Goal: Find specific page/section: Find specific page/section

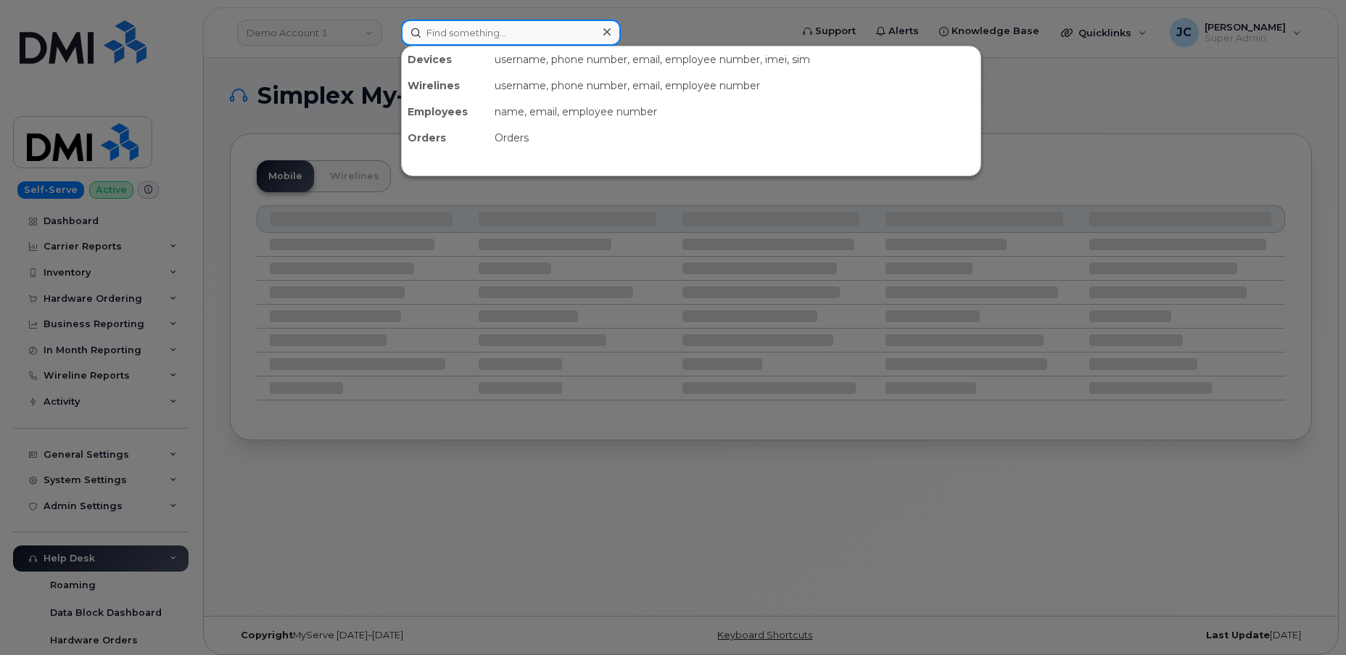
click at [443, 34] on input at bounding box center [511, 33] width 220 height 26
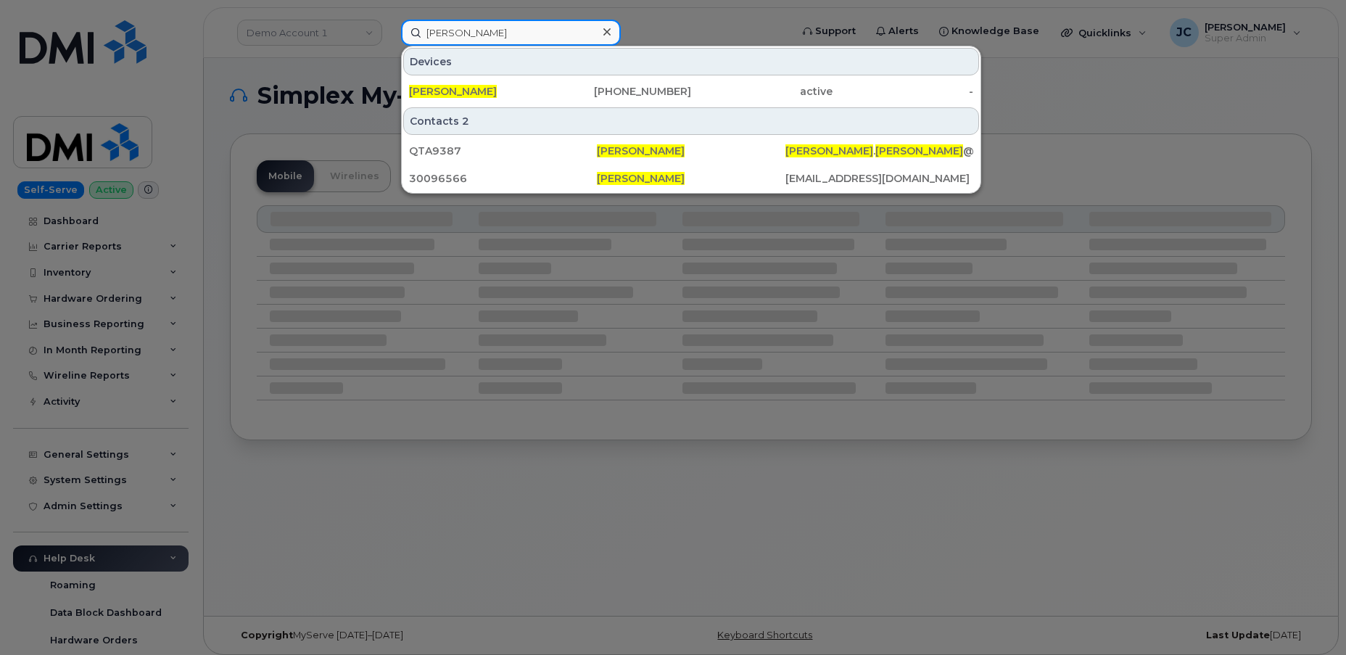
type input "william burgess"
click at [1175, 104] on div at bounding box center [673, 327] width 1346 height 655
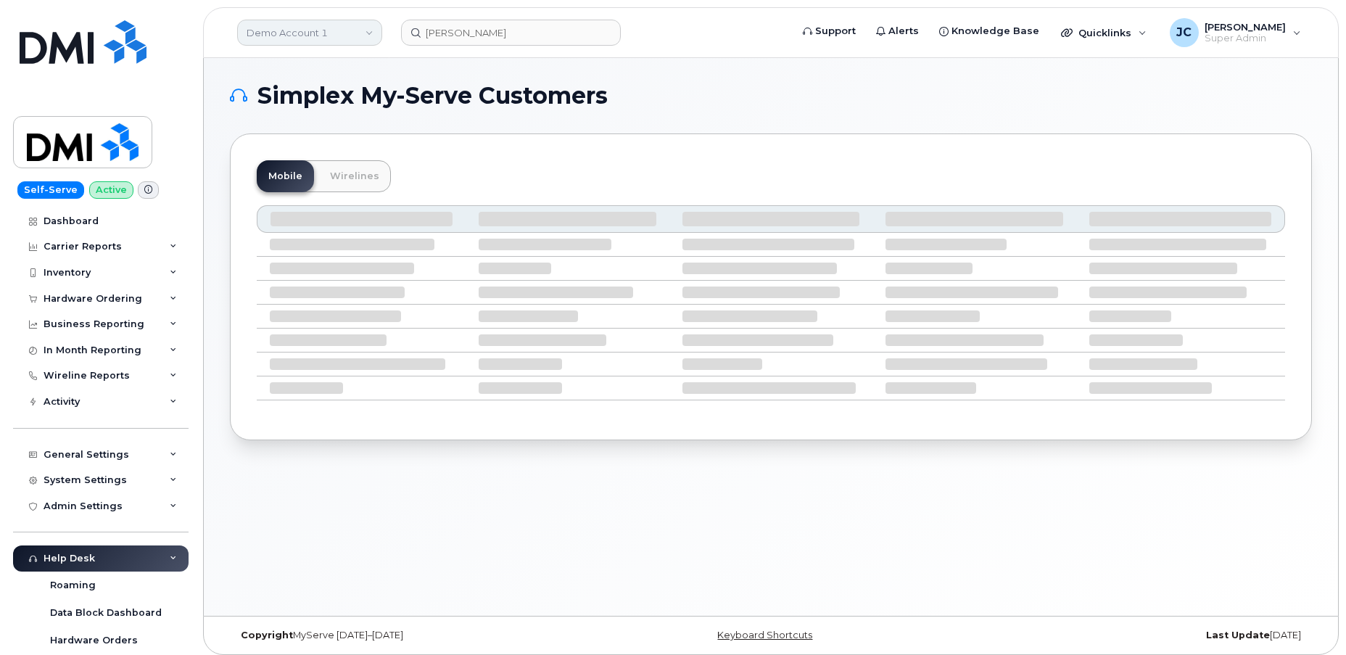
click at [321, 40] on link "Demo Account 1" at bounding box center [309, 33] width 145 height 26
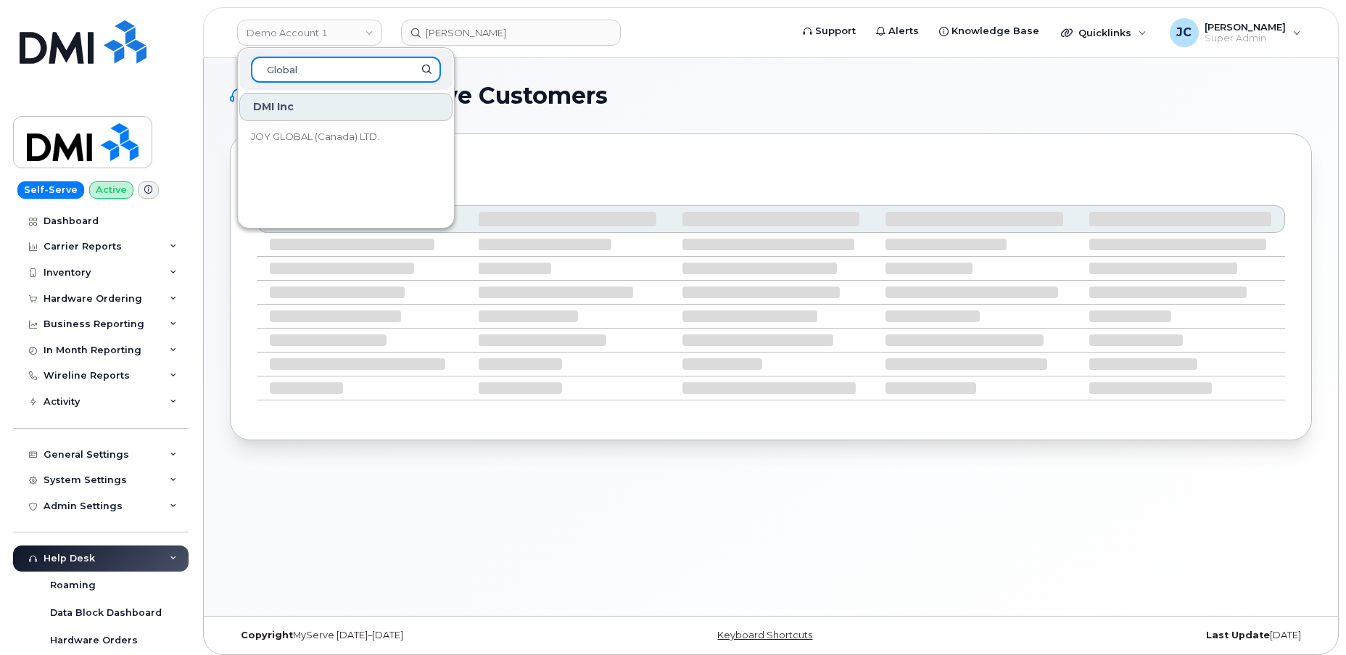
drag, startPoint x: 361, startPoint y: 71, endPoint x: 246, endPoint y: 77, distance: 115.5
click at [246, 77] on div "Global" at bounding box center [345, 69] width 213 height 41
type input "komatsu"
click at [361, 68] on input "komatsu" at bounding box center [346, 70] width 190 height 26
drag, startPoint x: 335, startPoint y: 75, endPoint x: 281, endPoint y: 75, distance: 54.4
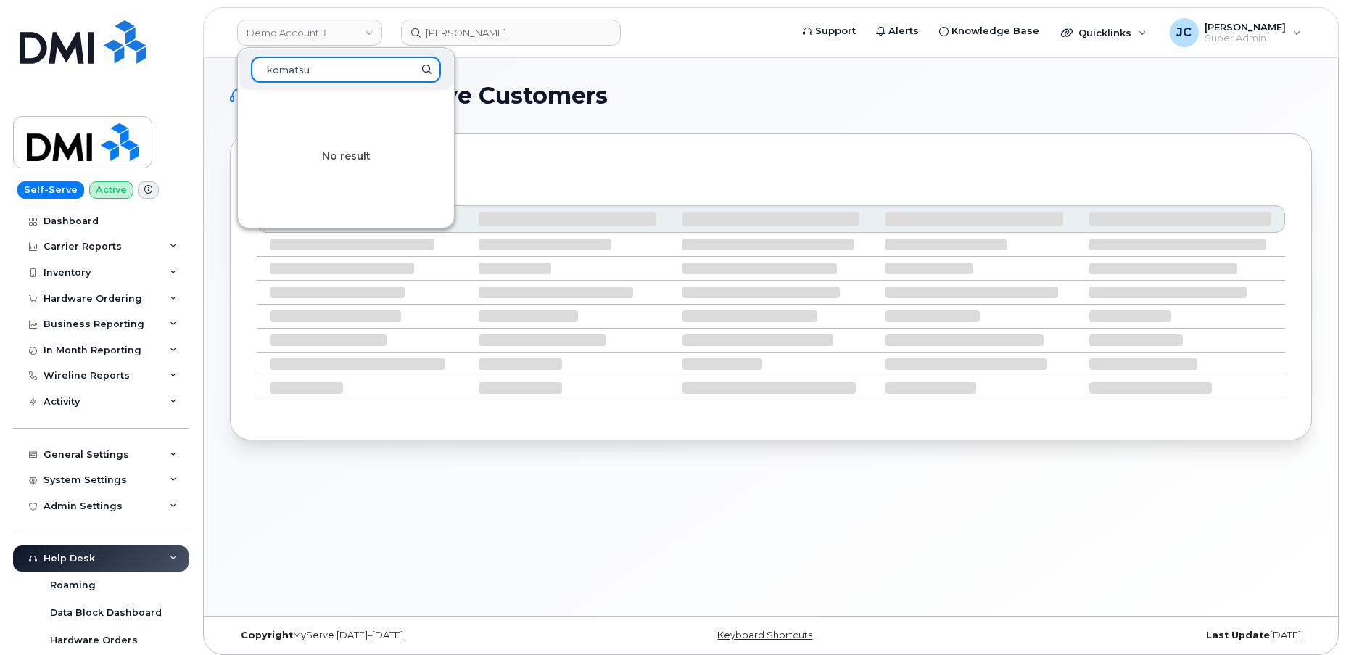
click at [295, 74] on input "komatsu" at bounding box center [346, 70] width 190 height 26
drag, startPoint x: 281, startPoint y: 75, endPoint x: 289, endPoint y: 73, distance: 8.3
click at [284, 74] on input "komatsu" at bounding box center [346, 70] width 190 height 26
drag, startPoint x: 332, startPoint y: 75, endPoint x: 153, endPoint y: 75, distance: 179.2
click at [203, 58] on div "Demo Account 1 komatsu No result william burgess Support Alerts Knowledge Base …" at bounding box center [771, 32] width 1136 height 51
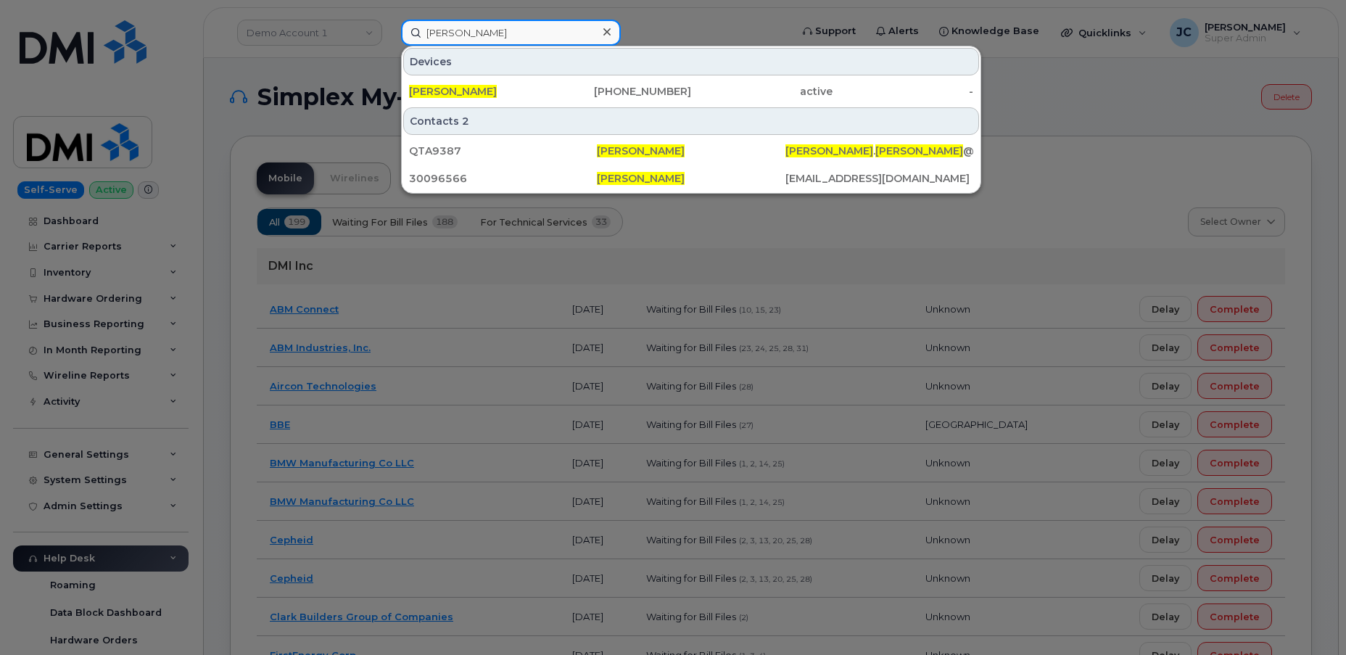
drag, startPoint x: 519, startPoint y: 39, endPoint x: 384, endPoint y: 29, distance: 136.0
click at [390, 29] on div "william burgess Devices William Burgess 864-326-6705 active - Contacts 2 QTA938…" at bounding box center [591, 33] width 403 height 26
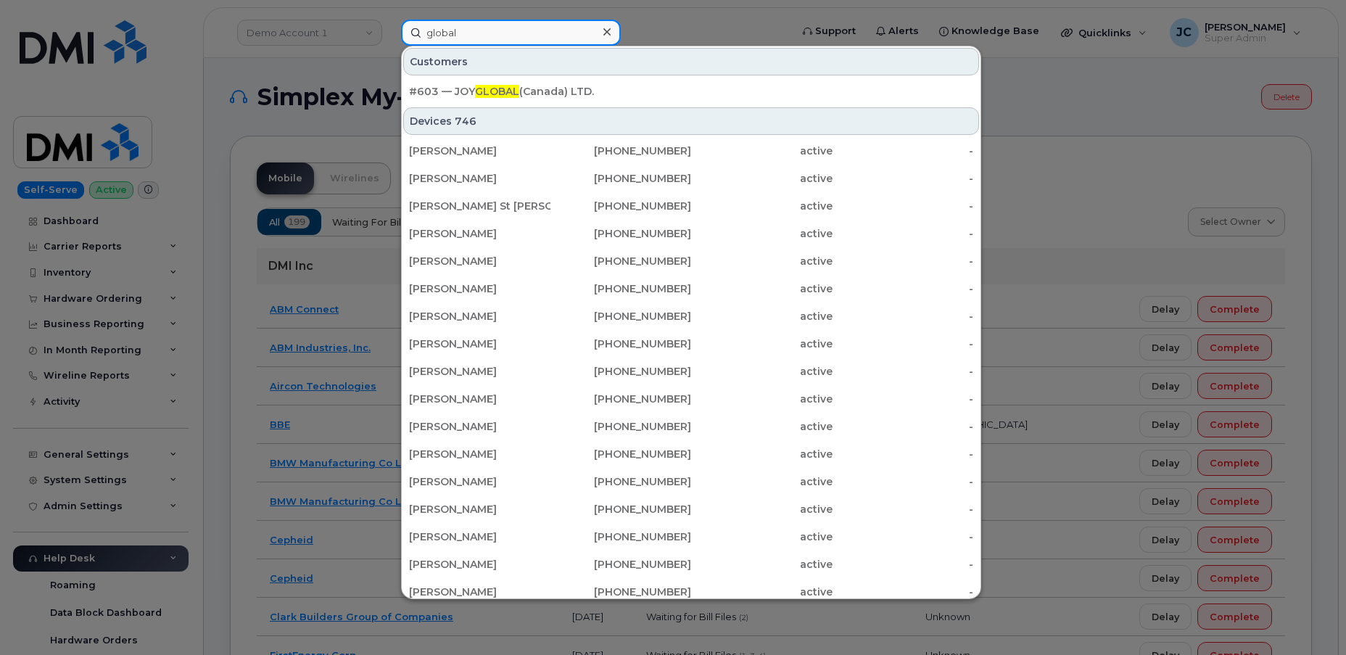
drag, startPoint x: 472, startPoint y: 36, endPoint x: 376, endPoint y: 36, distance: 95.0
click at [390, 36] on div "global Customers #603 — JOY GLOBAL (Canada) LTD. Devices 746 Lloyd Harvey 250-4…" at bounding box center [591, 33] width 403 height 26
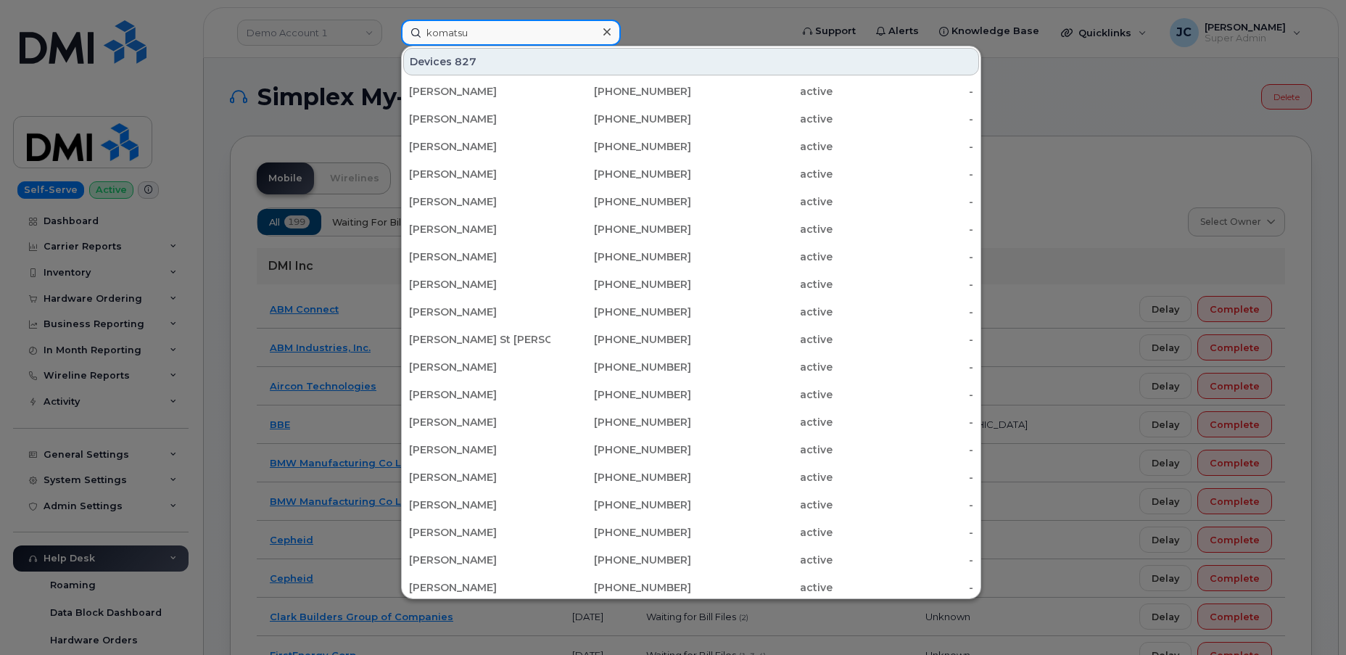
drag, startPoint x: 489, startPoint y: 29, endPoint x: 510, endPoint y: 45, distance: 26.4
click at [392, 28] on div "komatsu Devices 827 Shawn Bergen 587-337-8738 active - Clarence Cook 709-944-11…" at bounding box center [591, 33] width 403 height 26
drag, startPoint x: 474, startPoint y: 34, endPoint x: 404, endPoint y: 27, distance: 70.0
click at [404, 27] on input "komatsu" at bounding box center [511, 33] width 220 height 26
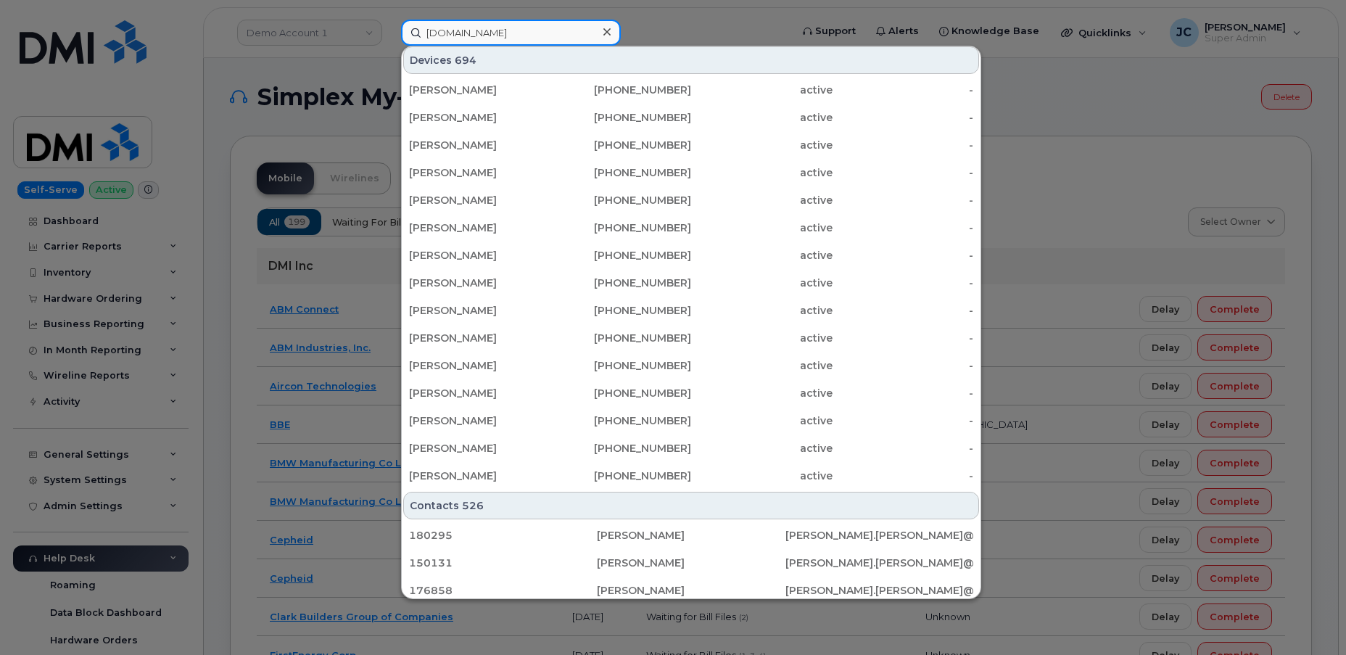
scroll to position [144, 0]
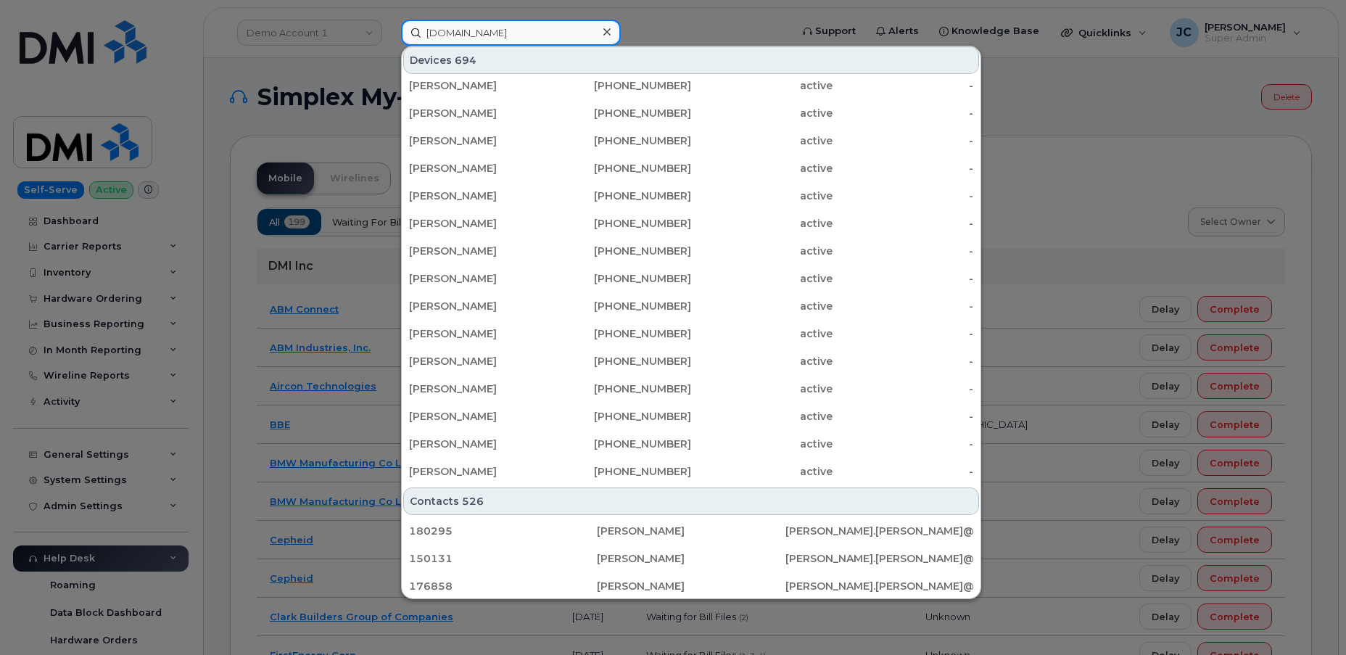
click at [424, 28] on input "Global.komatsu" at bounding box center [511, 33] width 220 height 26
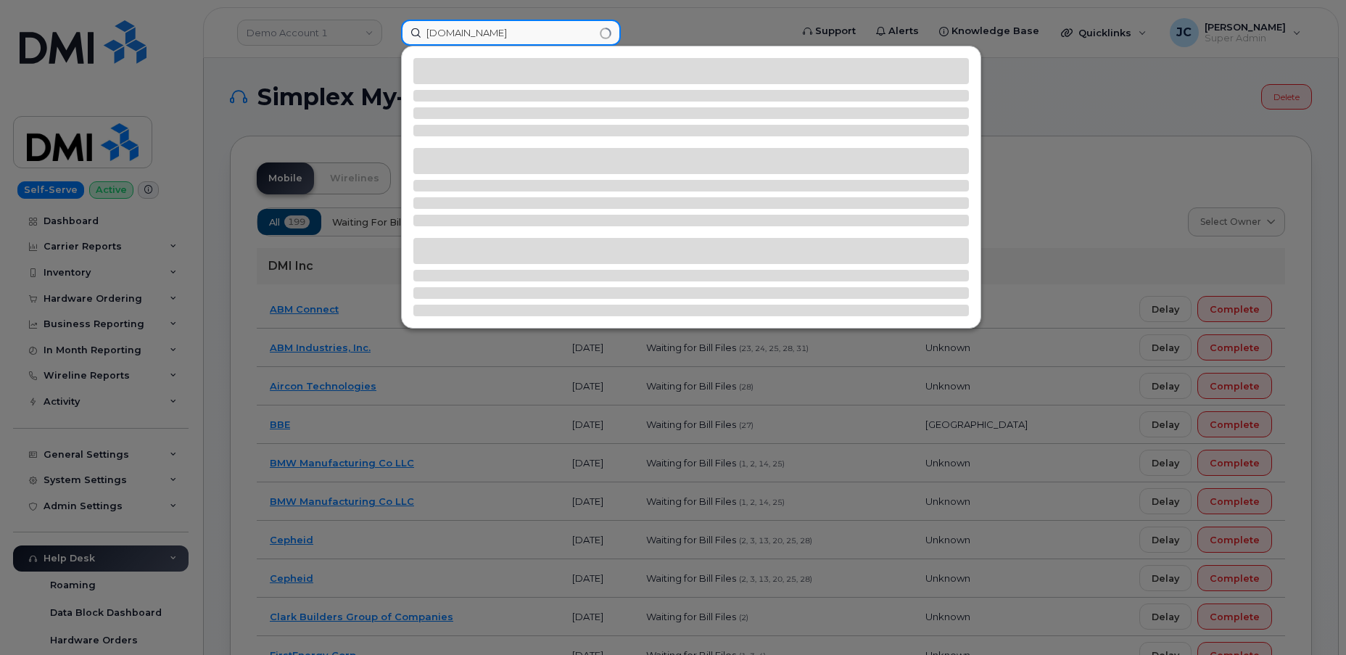
scroll to position [0, 0]
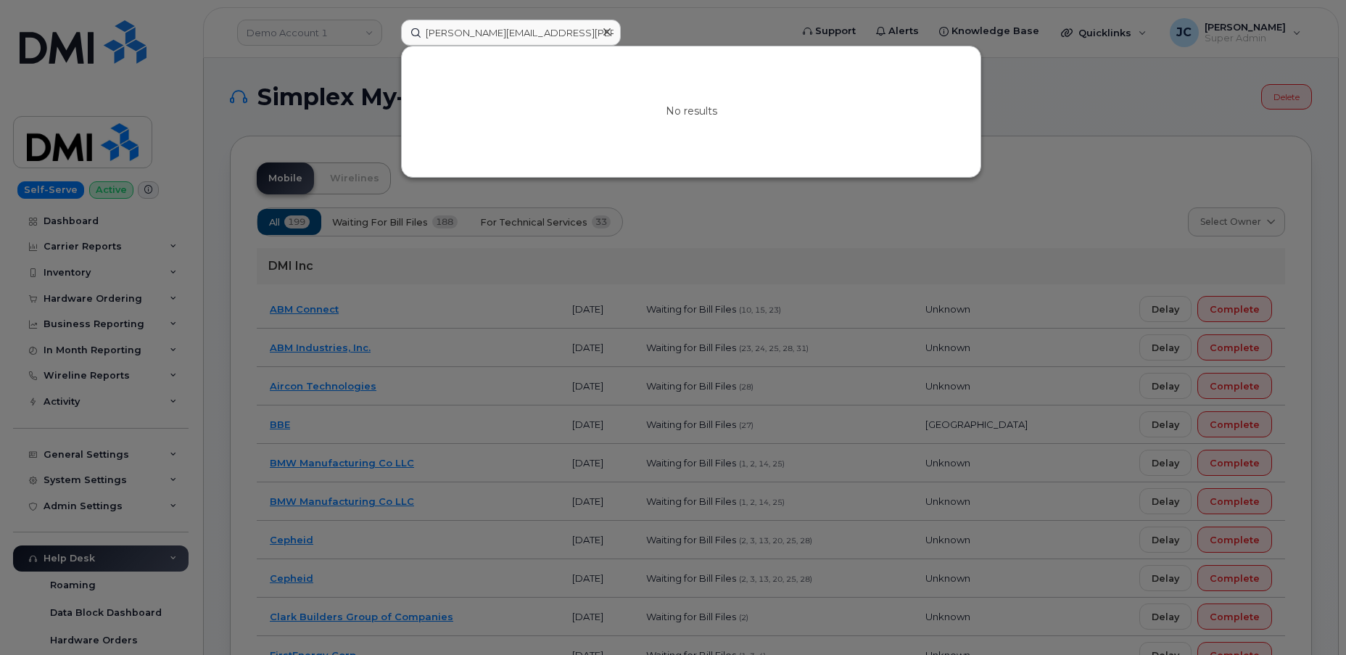
click at [711, 34] on div at bounding box center [673, 327] width 1346 height 655
drag, startPoint x: 611, startPoint y: 37, endPoint x: 501, endPoint y: 28, distance: 109.9
click at [501, 28] on input "william.burgess@Global.komatsu" at bounding box center [511, 33] width 220 height 26
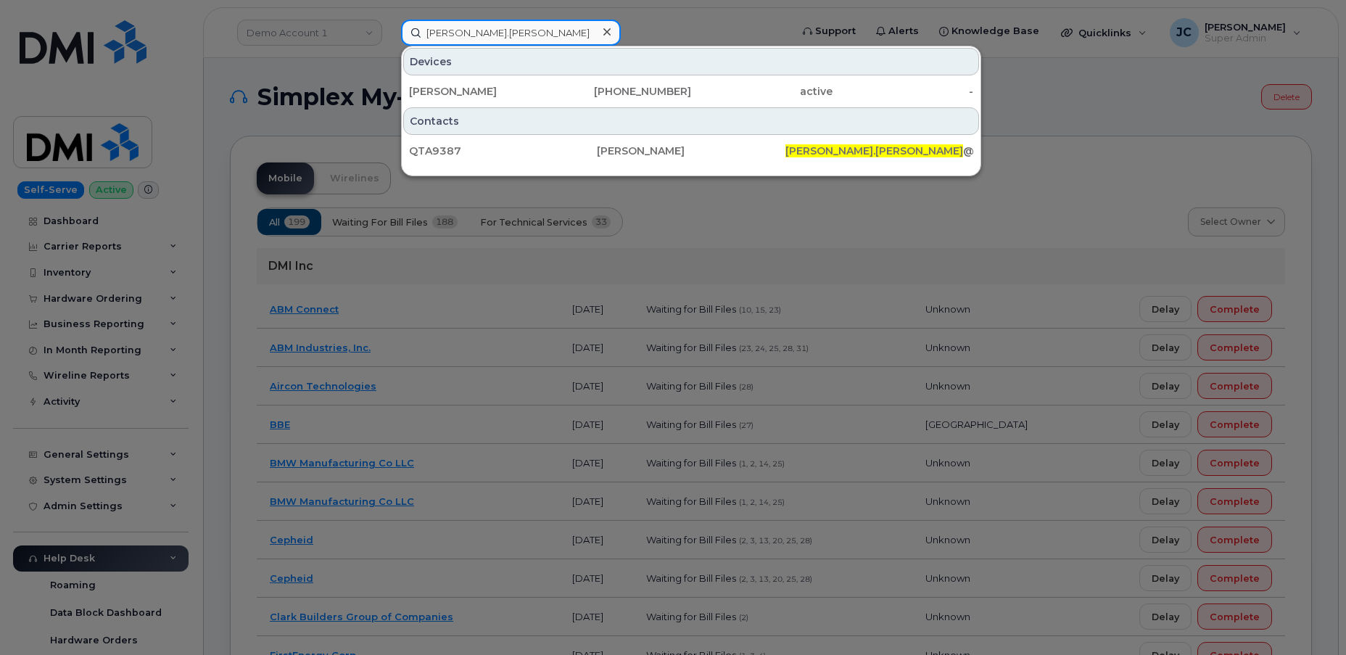
type input "william.burgess"
click at [326, 26] on div at bounding box center [673, 327] width 1346 height 655
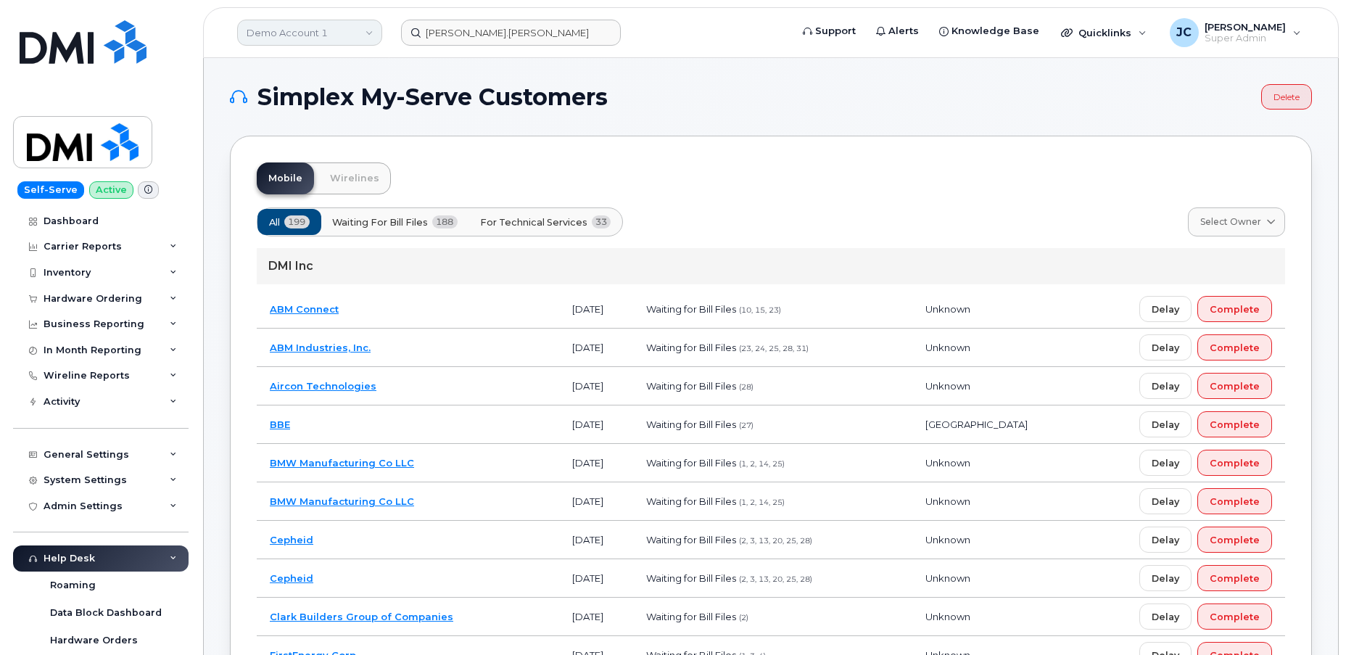
click at [373, 33] on link "Demo Account 1" at bounding box center [309, 33] width 145 height 26
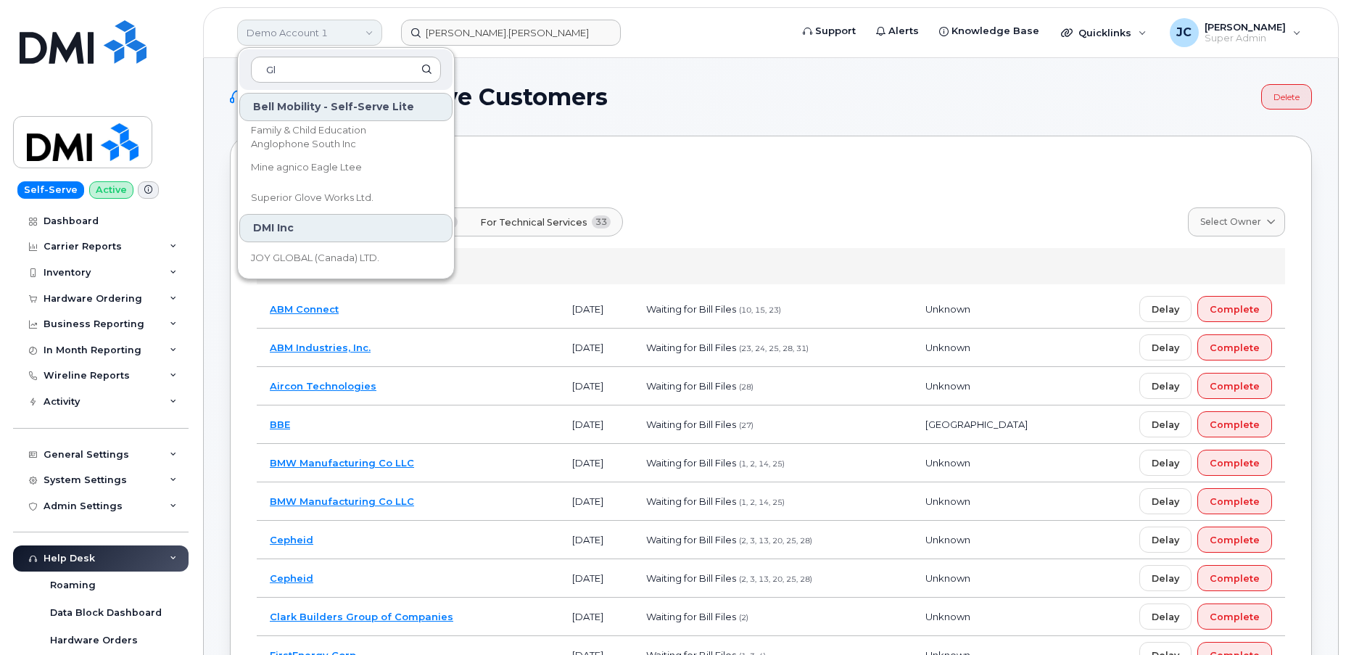
type input "G"
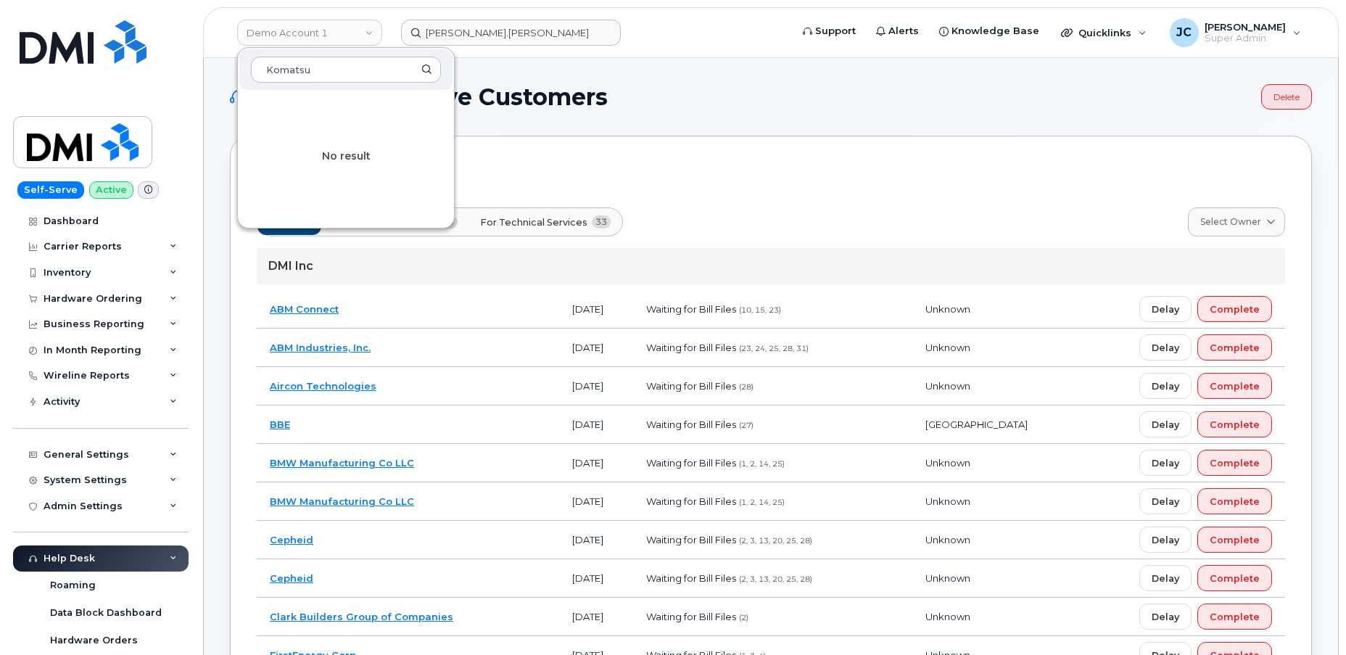
type input "Komatsu"
click at [513, 31] on input "william.burgess" at bounding box center [511, 33] width 220 height 26
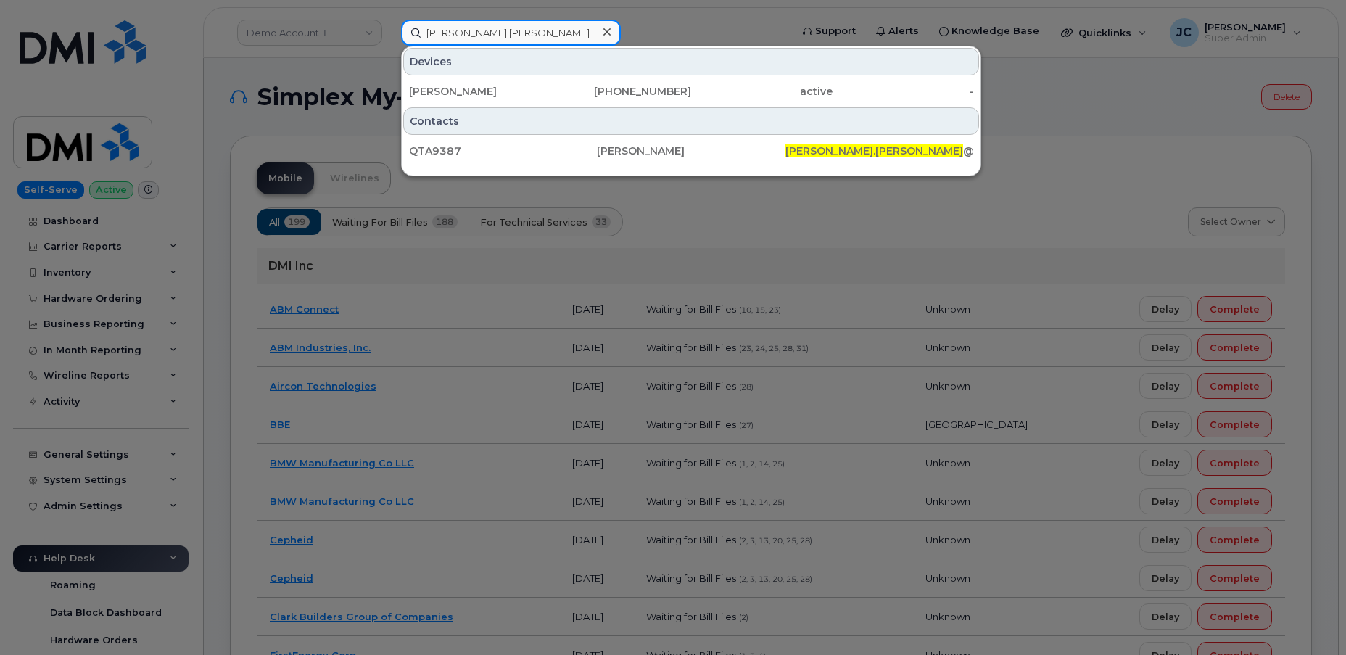
drag, startPoint x: 513, startPoint y: 31, endPoint x: 322, endPoint y: 30, distance: 190.8
click at [390, 30] on div "william.burgess Devices William Burgess 864-326-6705 active - Contacts QTA9387 …" at bounding box center [591, 33] width 403 height 26
type input "amy hill"
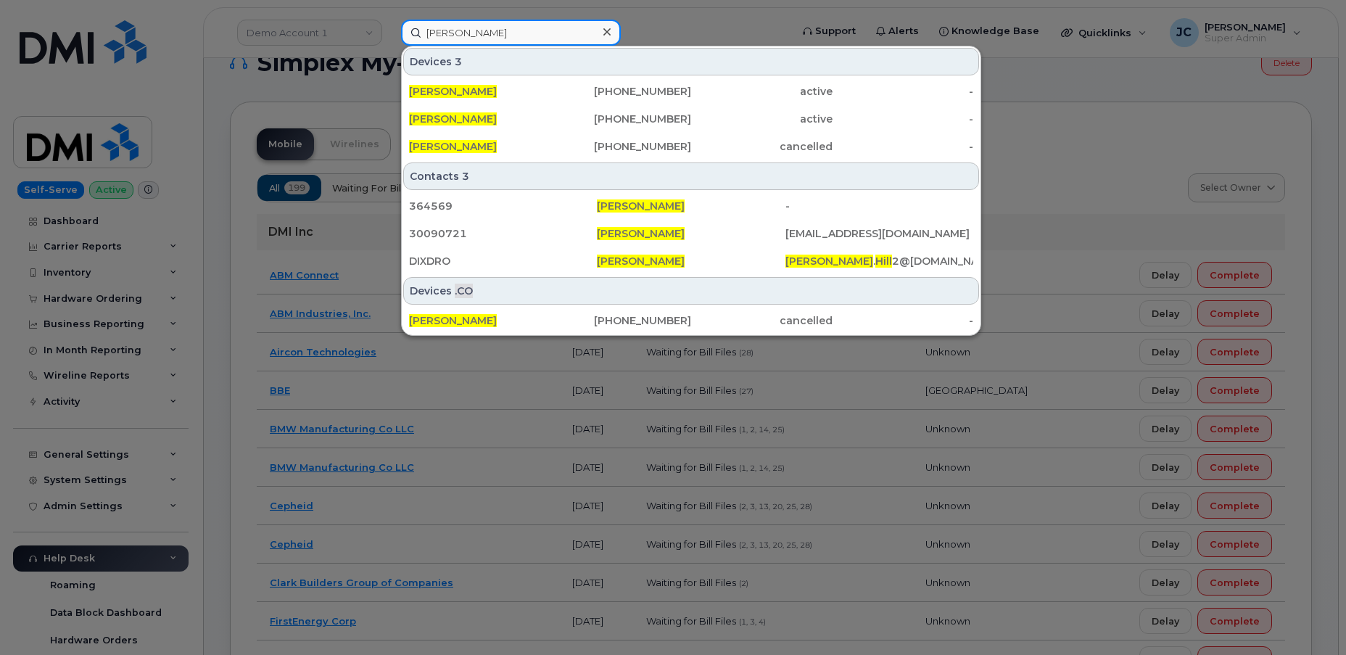
scroll to position [65, 0]
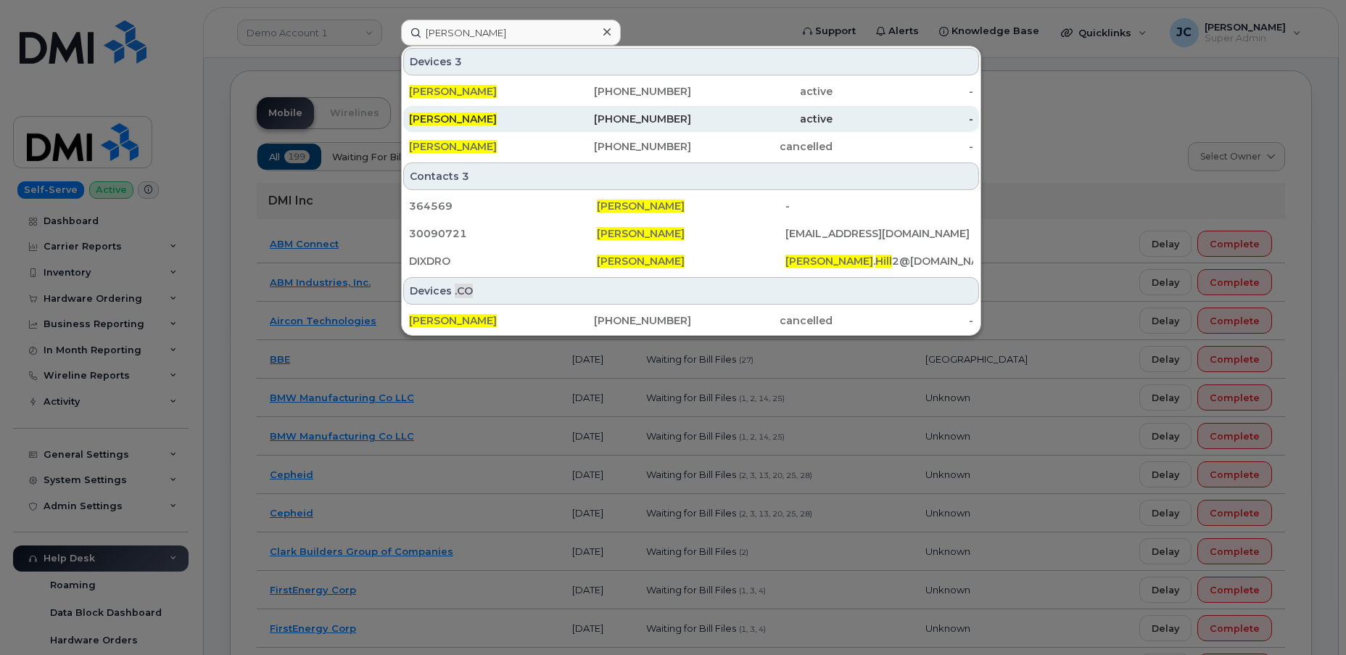
click at [424, 114] on span "AMY HILL" at bounding box center [453, 118] width 88 height 13
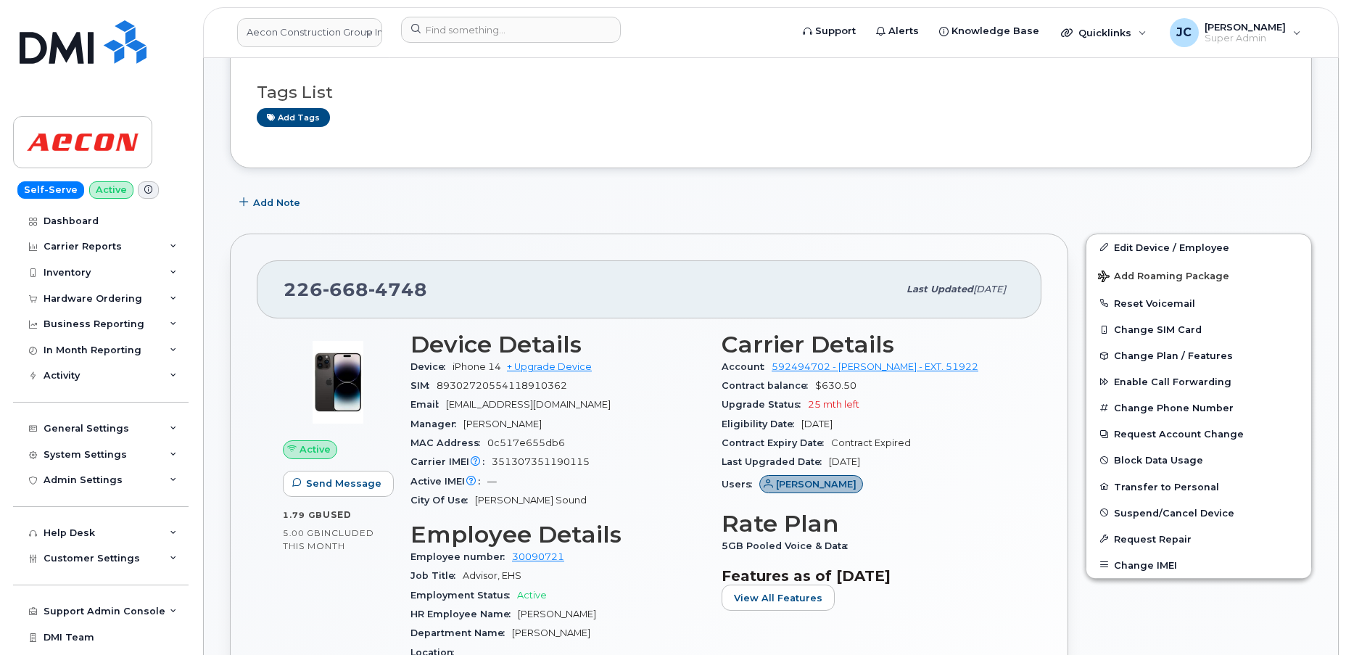
scroll to position [329, 0]
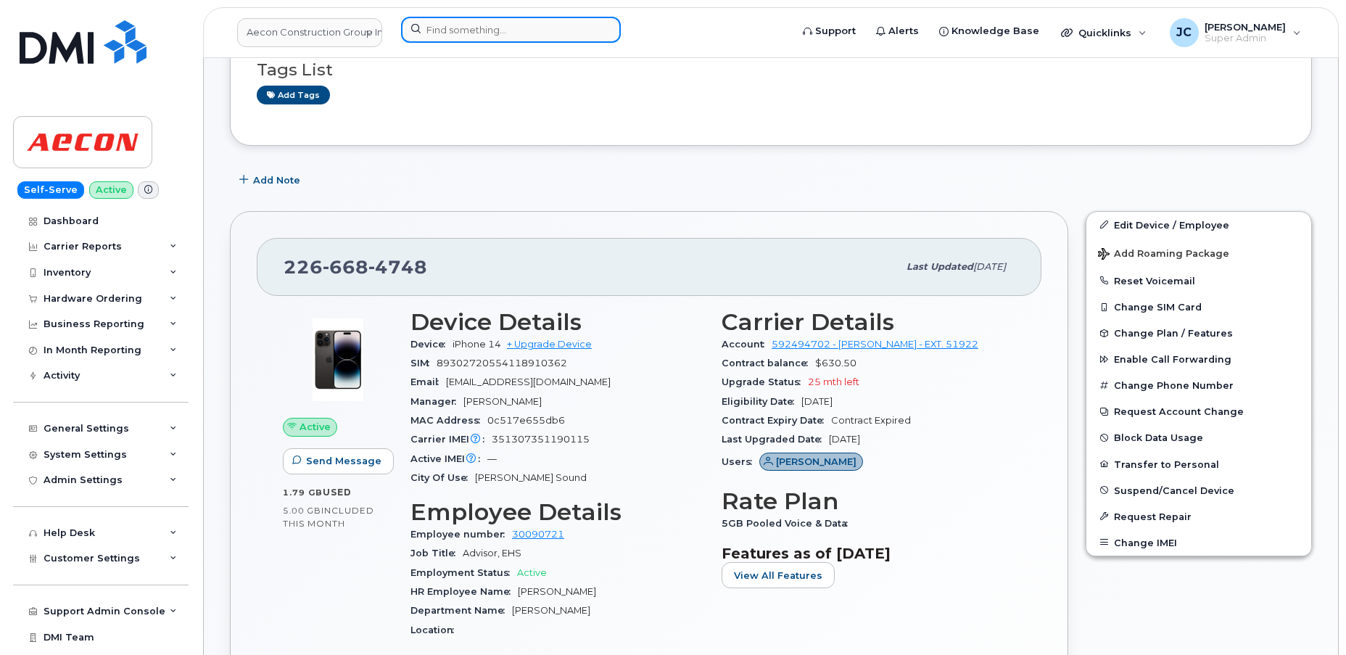
click at [487, 25] on input at bounding box center [511, 30] width 220 height 26
